Goal: Information Seeking & Learning: Learn about a topic

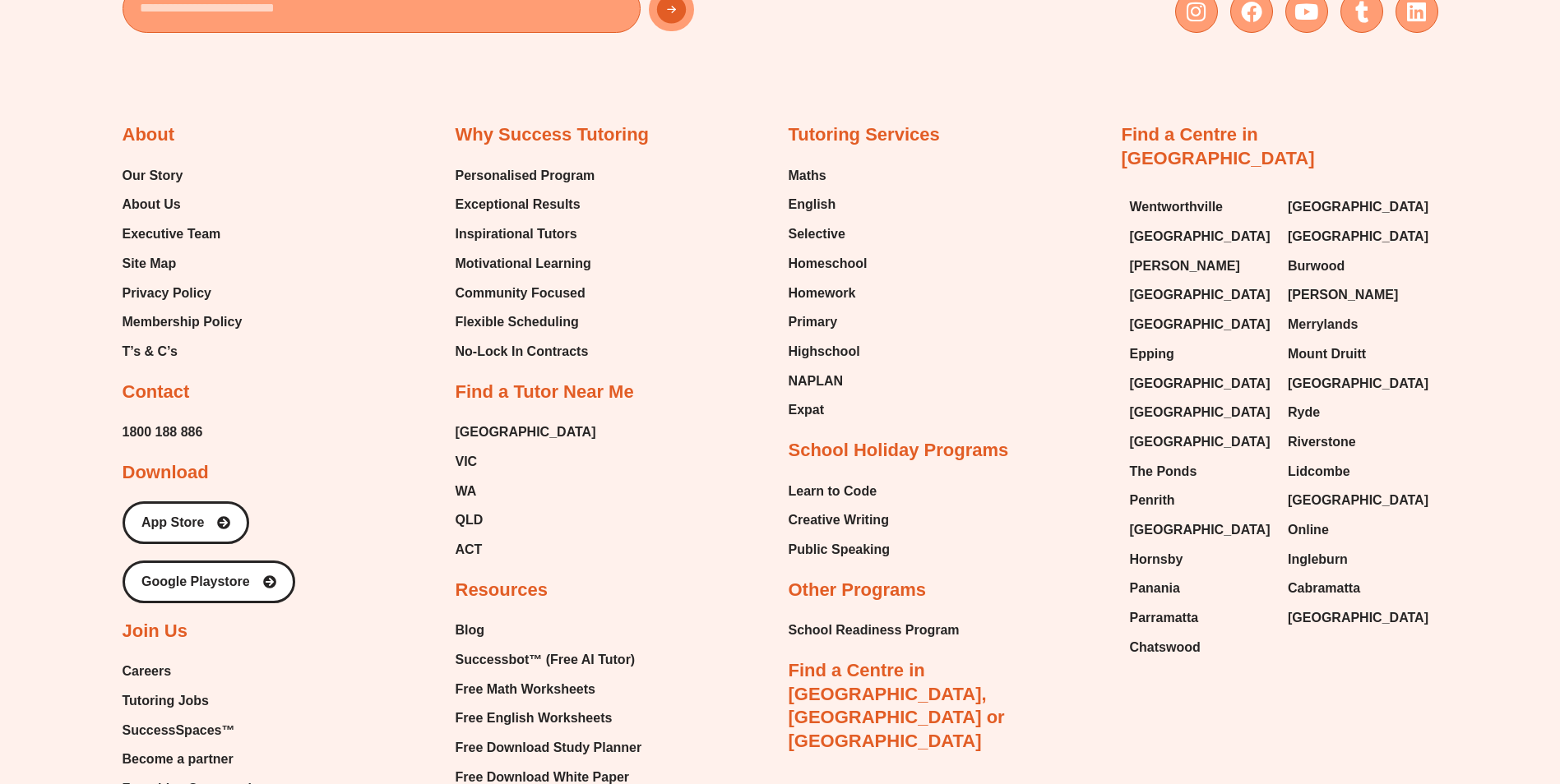
scroll to position [8222, 0]
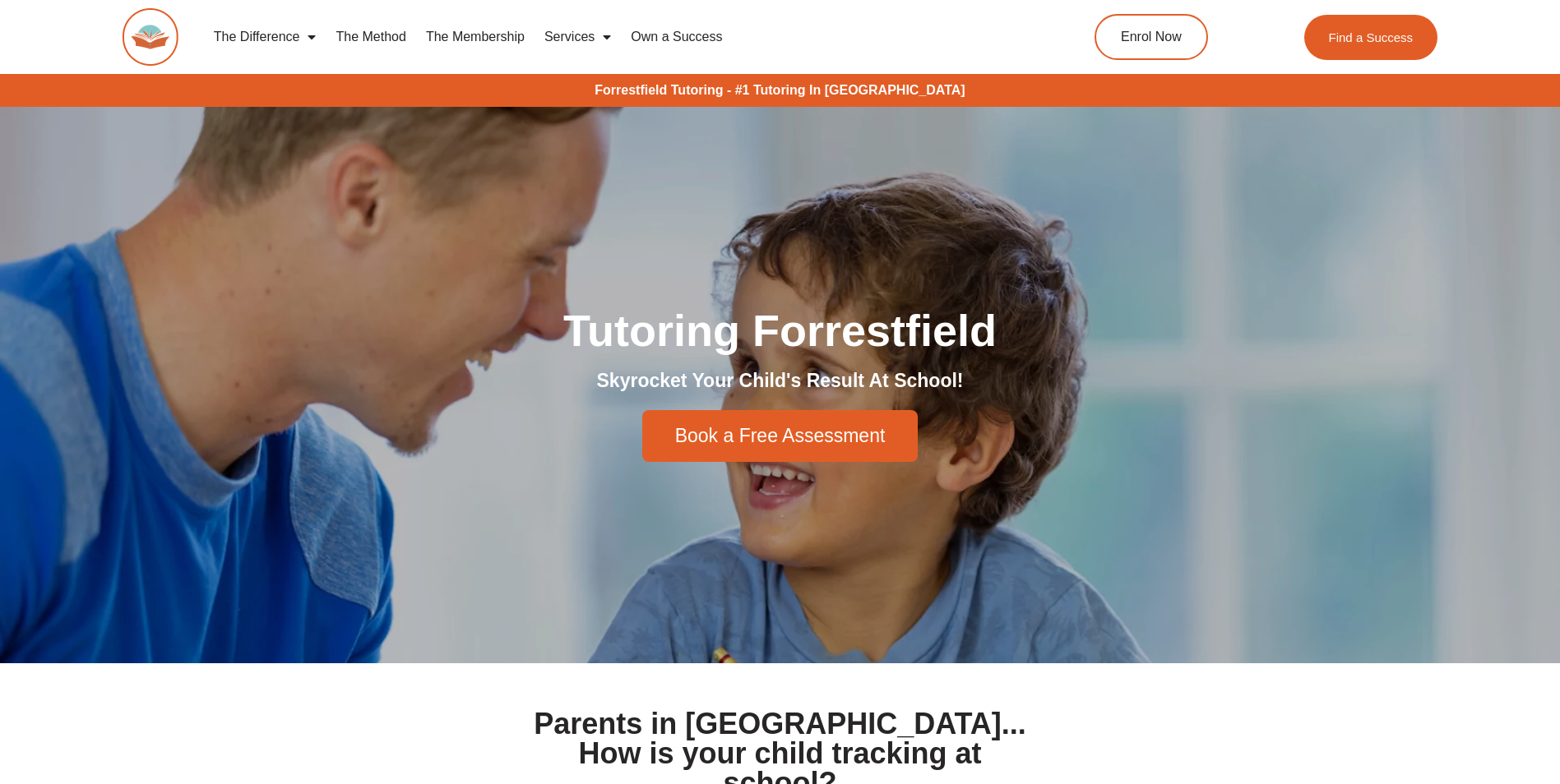
scroll to position [6951, 0]
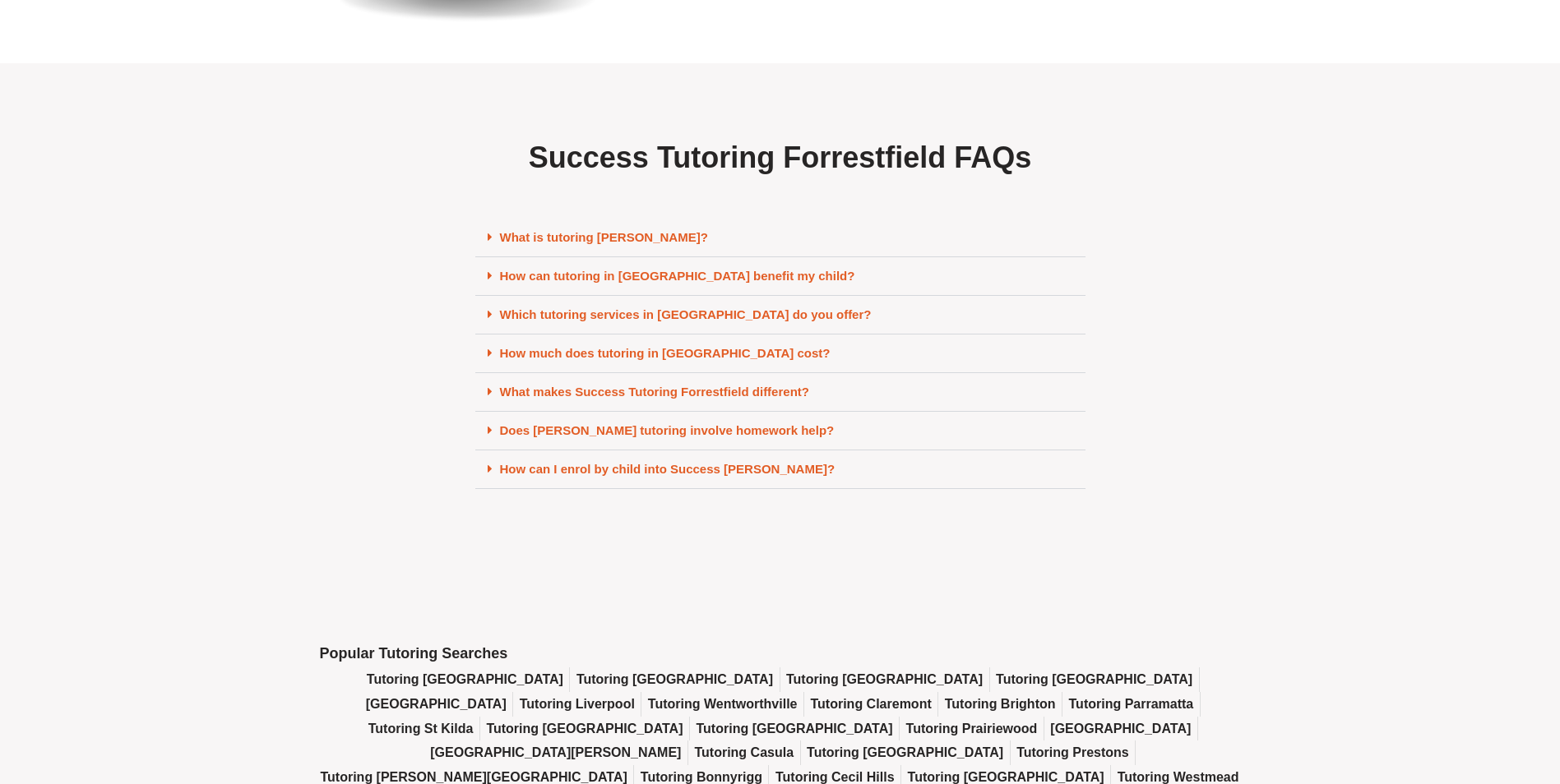
click at [705, 360] on link "How much does tutoring in [GEOGRAPHIC_DATA] cost?" at bounding box center [665, 353] width 331 height 14
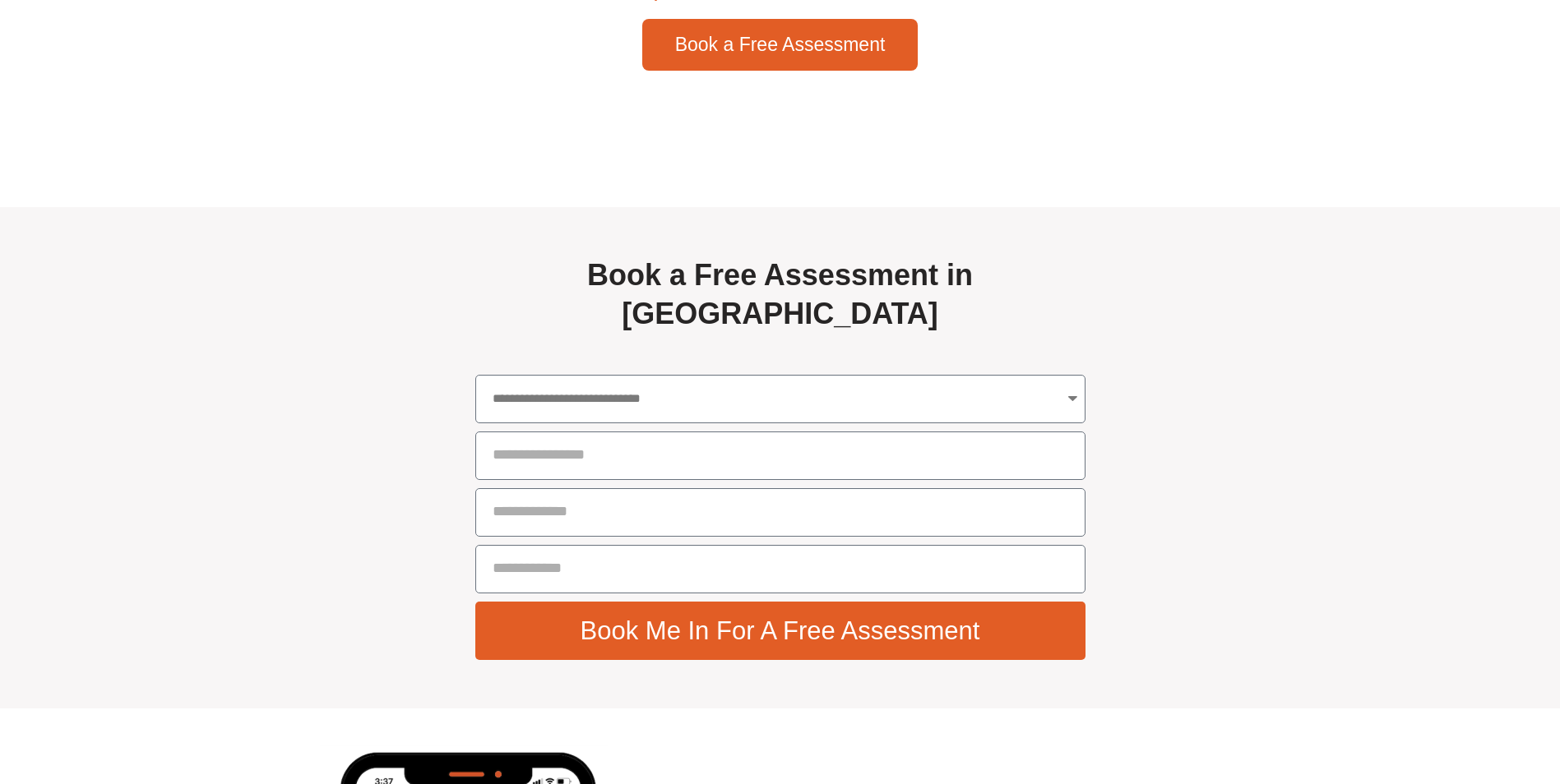
scroll to position [5649, 0]
